Goal: Task Accomplishment & Management: Manage account settings

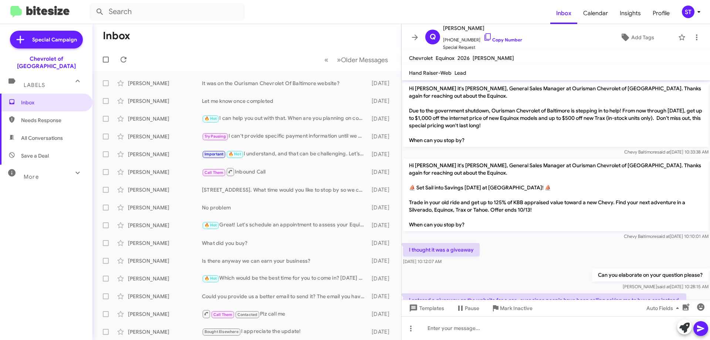
scroll to position [54, 0]
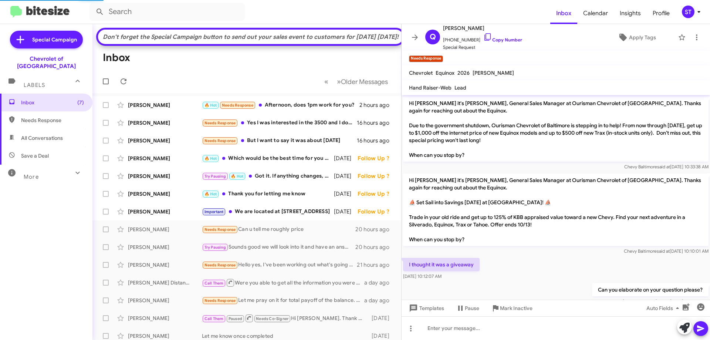
scroll to position [122, 0]
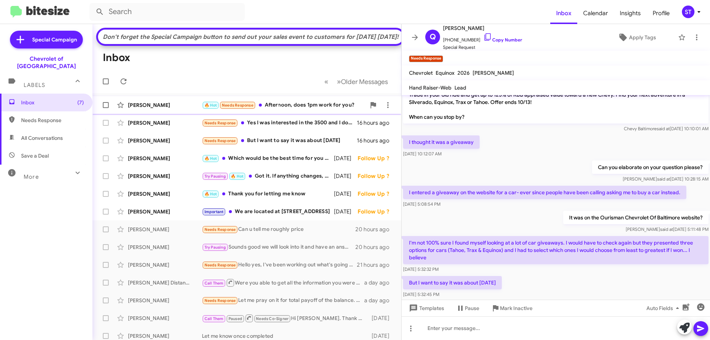
click at [175, 109] on div "[PERSON_NAME]" at bounding box center [165, 104] width 74 height 7
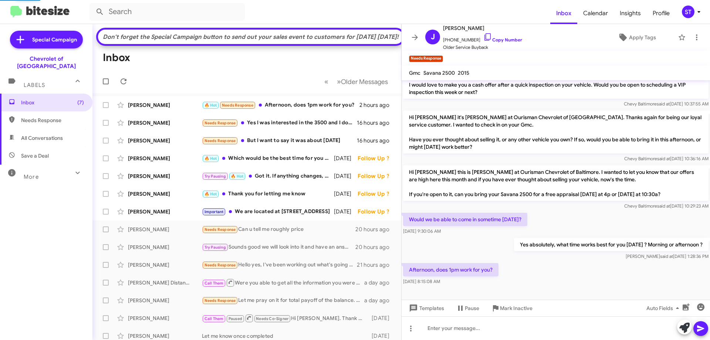
scroll to position [73, 0]
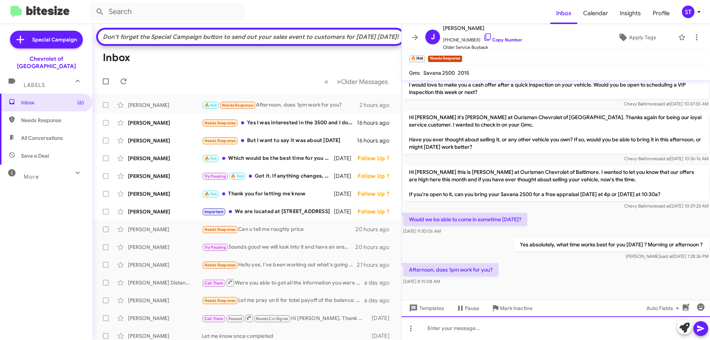
click at [450, 327] on div at bounding box center [556, 328] width 308 height 24
click at [530, 332] on div "Good morning and yes 1pm works" at bounding box center [556, 328] width 308 height 24
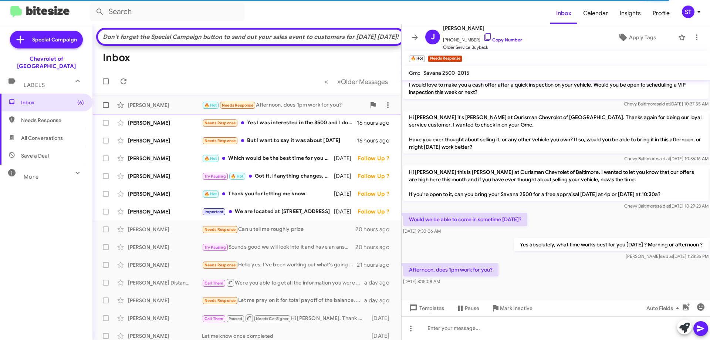
click at [282, 109] on div "🔥 Hot Needs Response Afternoon, does 1pm work for you?" at bounding box center [284, 105] width 164 height 9
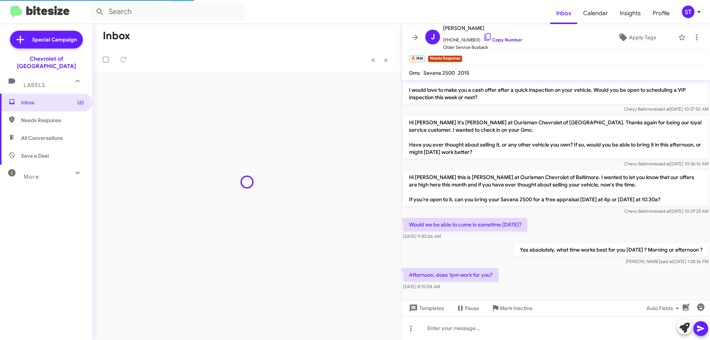
scroll to position [73, 0]
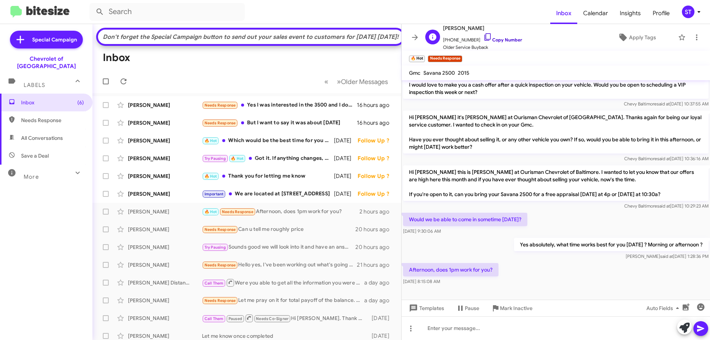
drag, startPoint x: 479, startPoint y: 34, endPoint x: 464, endPoint y: 33, distance: 14.9
click at [483, 35] on icon at bounding box center [487, 37] width 9 height 9
click at [241, 198] on div "Important We are located at [STREET_ADDRESS]" at bounding box center [284, 194] width 164 height 9
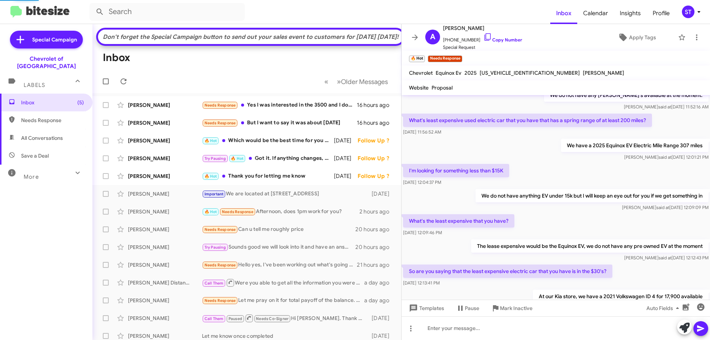
scroll to position [542, 0]
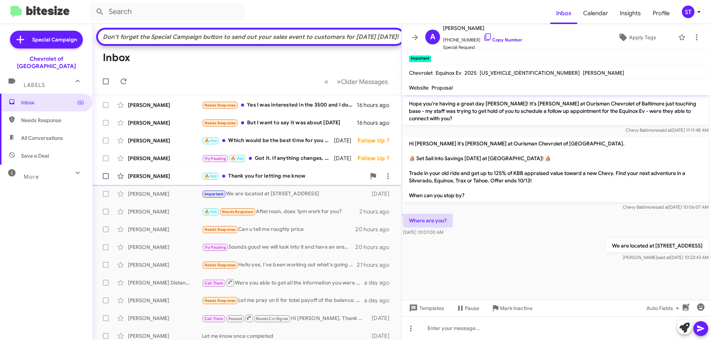
click at [263, 180] on div "🔥 Hot Thank you for letting me know" at bounding box center [284, 176] width 164 height 9
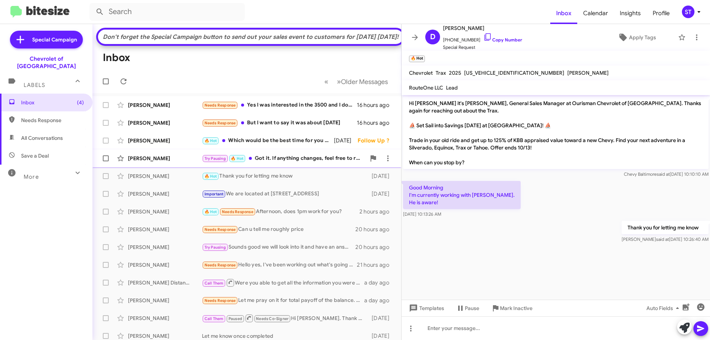
click at [271, 163] on div "Try Pausing 🔥 Hot Got it. If anything changes, feel free to reach out" at bounding box center [284, 158] width 164 height 9
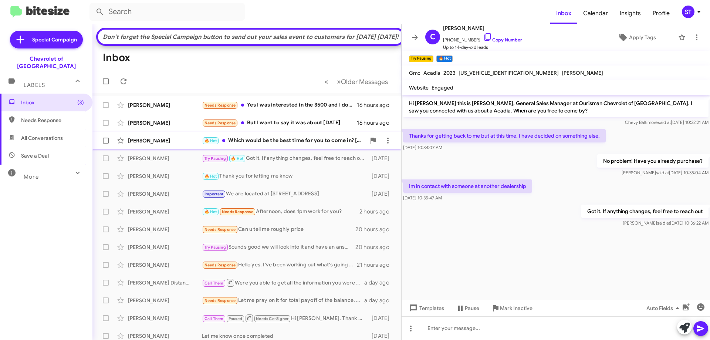
click at [260, 145] on div "🔥 Hot Which would be the best time for you to come in? [DATE] or [DATE]?" at bounding box center [284, 140] width 164 height 9
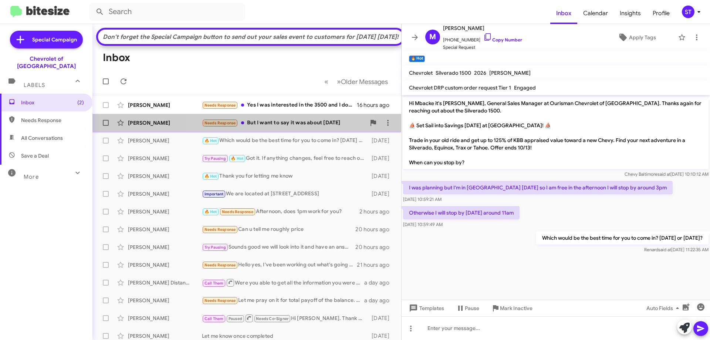
click at [267, 127] on div "Needs Response But I want to say it was about [DATE]" at bounding box center [284, 123] width 164 height 9
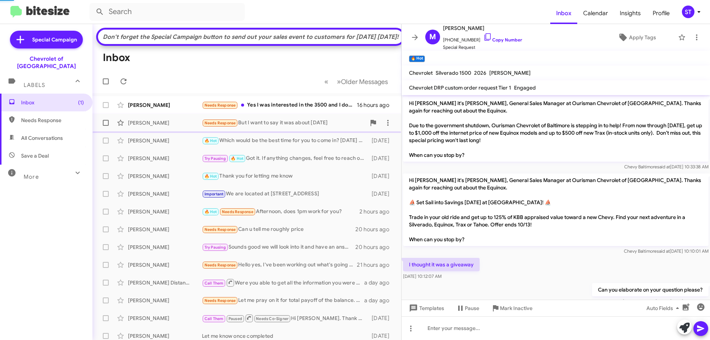
scroll to position [137, 0]
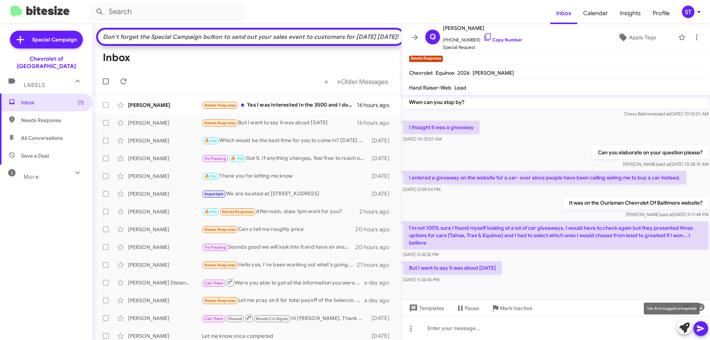
click at [684, 326] on icon at bounding box center [684, 327] width 10 height 10
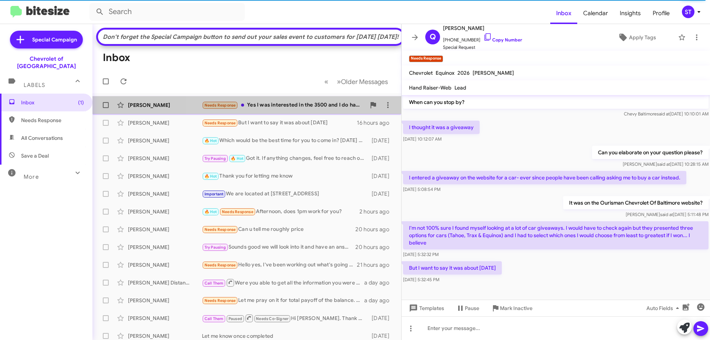
click at [293, 109] on div "Needs Response Yes I was interested in the 3500 and I do have a trade in my 201…" at bounding box center [284, 105] width 164 height 9
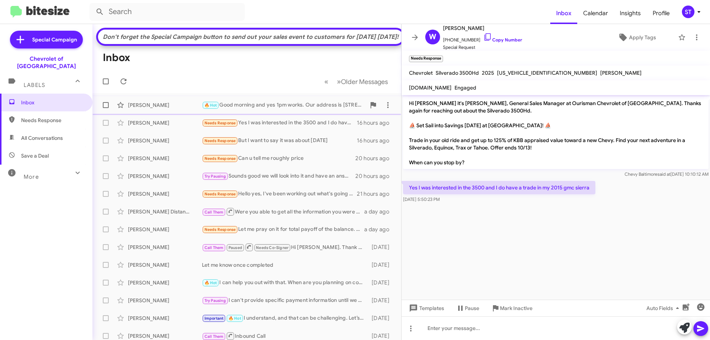
click at [160, 109] on div "[PERSON_NAME]" at bounding box center [165, 104] width 74 height 7
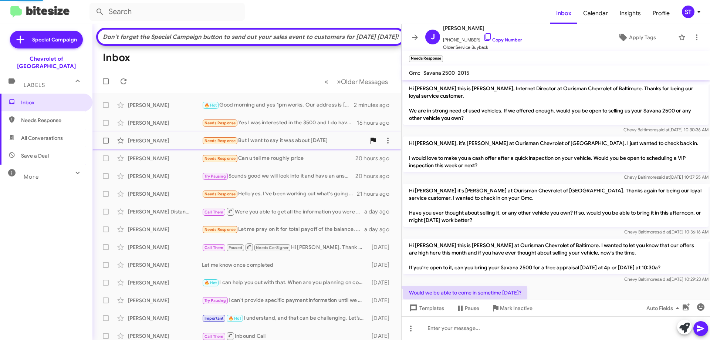
scroll to position [100, 0]
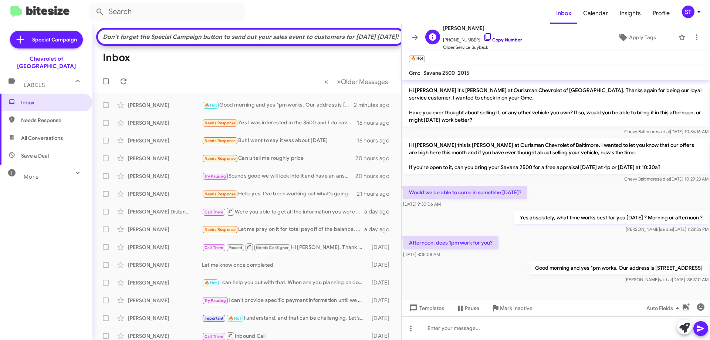
click at [483, 38] on icon at bounding box center [487, 37] width 9 height 9
click at [666, 13] on span "Profile" at bounding box center [661, 13] width 29 height 21
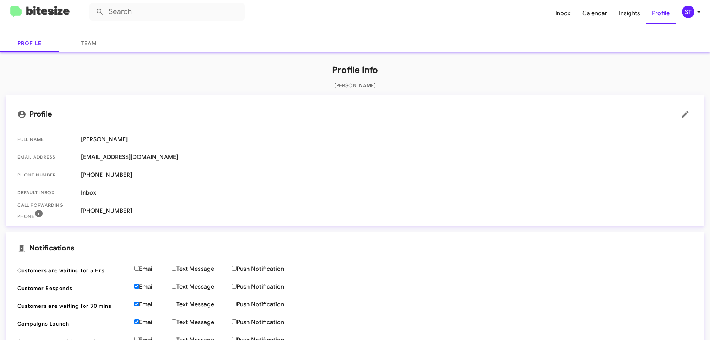
scroll to position [22, 0]
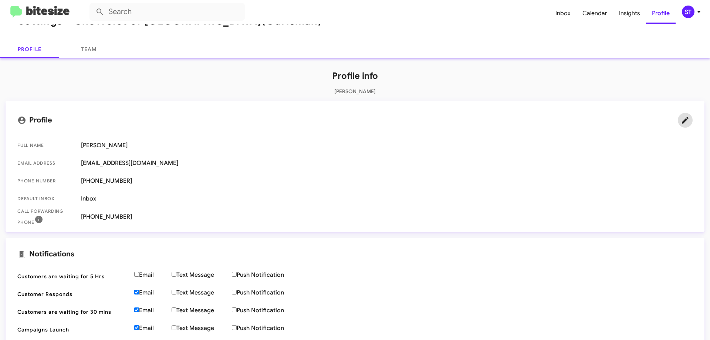
click at [678, 121] on span at bounding box center [685, 120] width 15 height 9
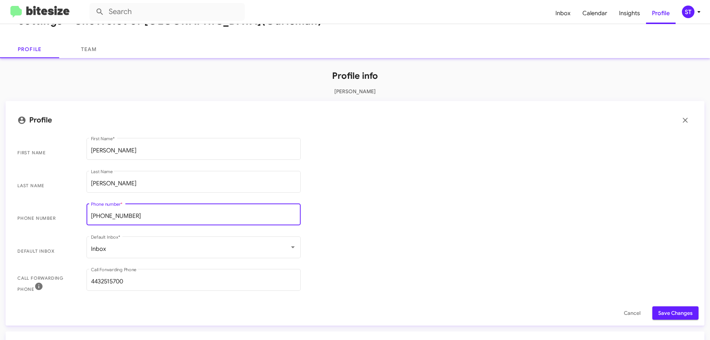
drag, startPoint x: 153, startPoint y: 216, endPoint x: 68, endPoint y: 209, distance: 85.4
click at [69, 210] on span "Phone number +14433185965 Phone number *" at bounding box center [354, 218] width 687 height 33
type input "4102773172"
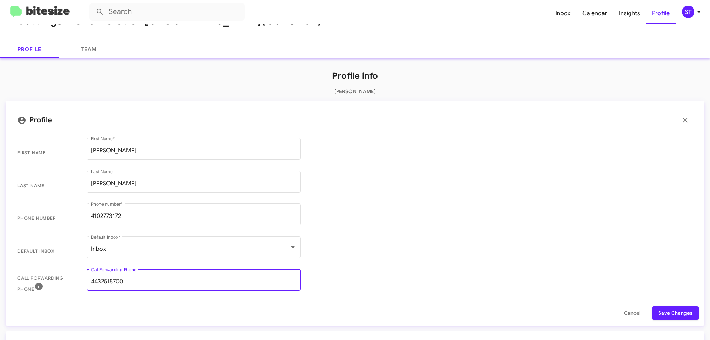
drag, startPoint x: 142, startPoint y: 281, endPoint x: 62, endPoint y: 285, distance: 80.0
click at [62, 285] on span "Call Forwarding Phone 4432515700 Call Forwarding Phone" at bounding box center [354, 283] width 687 height 33
type input "4102657777"
click at [391, 233] on span "Phone number 4102773172 Phone number *" at bounding box center [354, 218] width 687 height 33
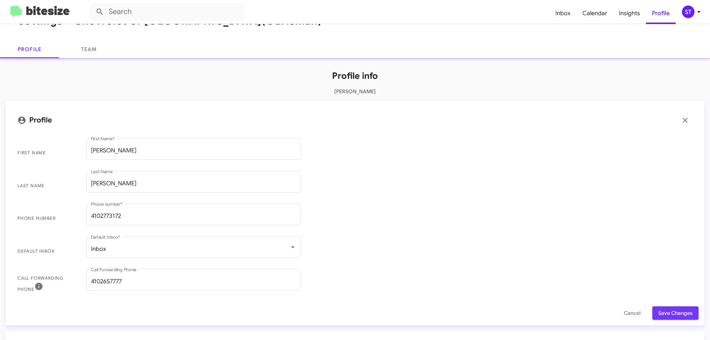
click at [681, 317] on span "Save Changes" at bounding box center [675, 312] width 34 height 13
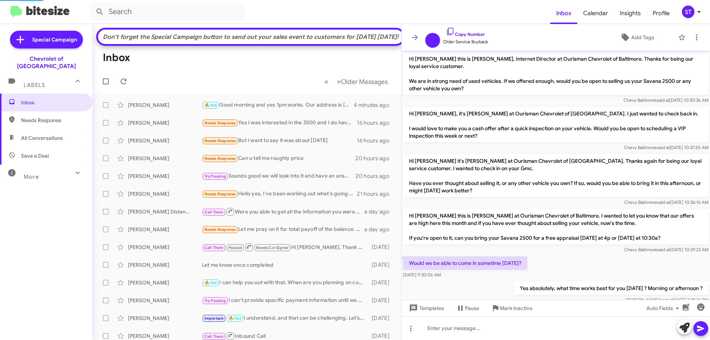
scroll to position [71, 0]
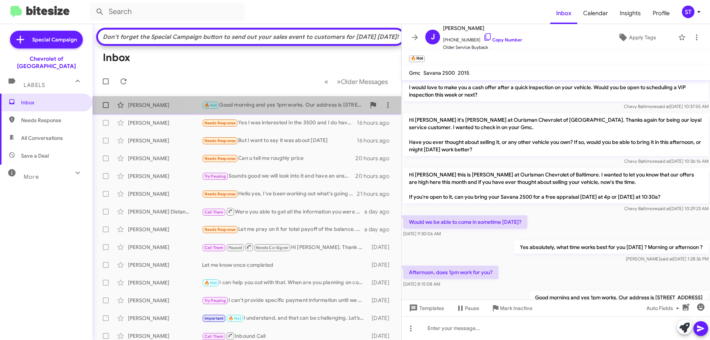
click at [272, 109] on div "🔥 Hot Good morning and yes 1pm works. Our address is 6633 Security Blvd Baltimo…" at bounding box center [284, 105] width 164 height 9
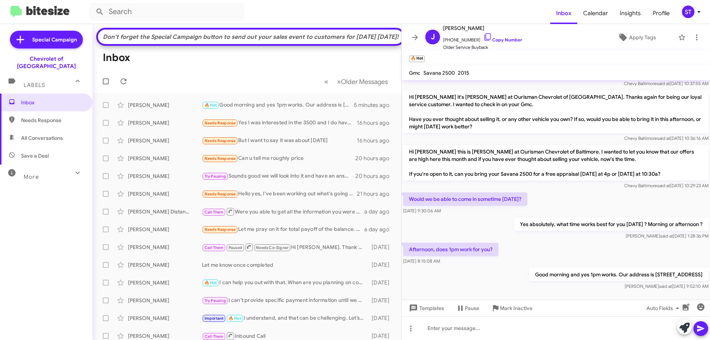
scroll to position [100, 0]
